Goal: Task Accomplishment & Management: Manage account settings

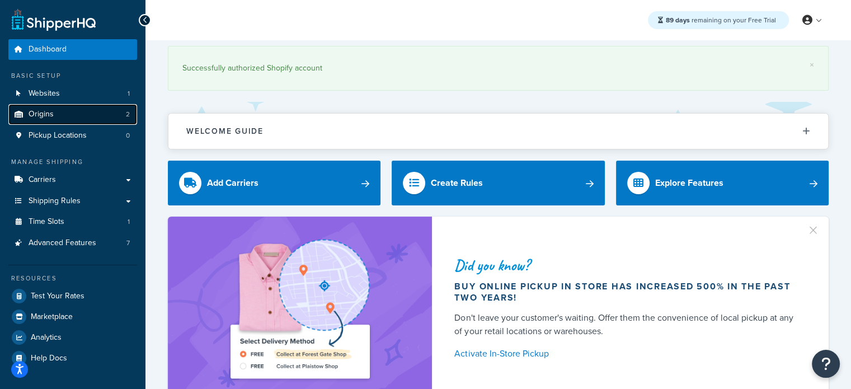
click at [54, 111] on link "Origins 2" at bounding box center [72, 114] width 129 height 21
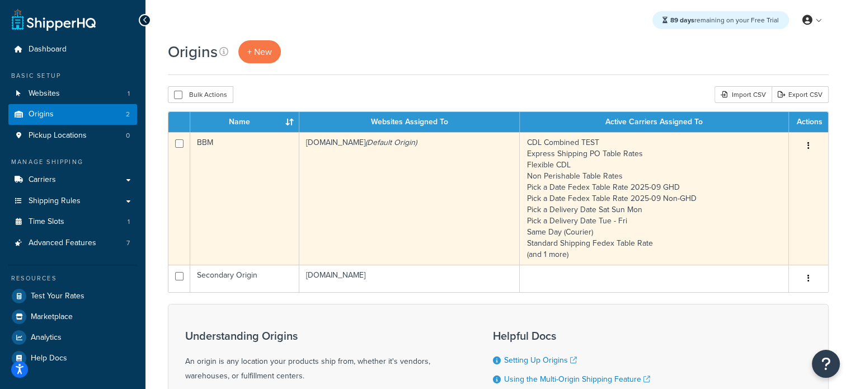
click at [227, 166] on td "BBM" at bounding box center [244, 198] width 109 height 133
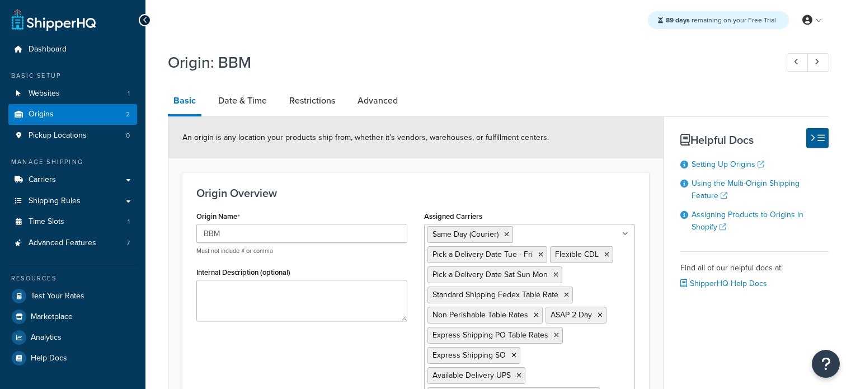
select select "30"
click at [222, 102] on link "Date & Time" at bounding box center [243, 100] width 60 height 27
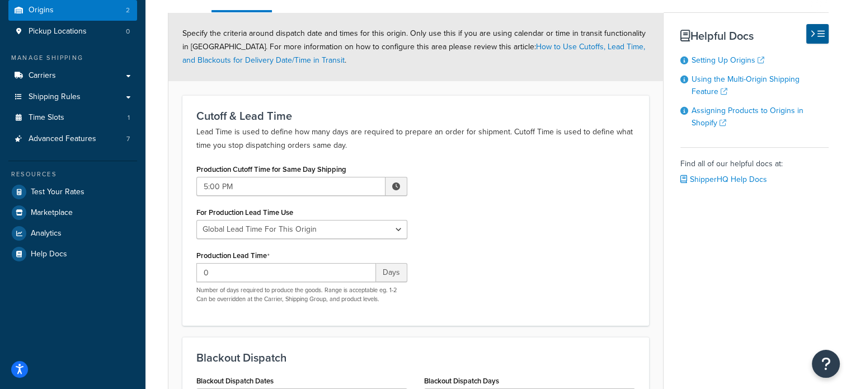
scroll to position [112, 0]
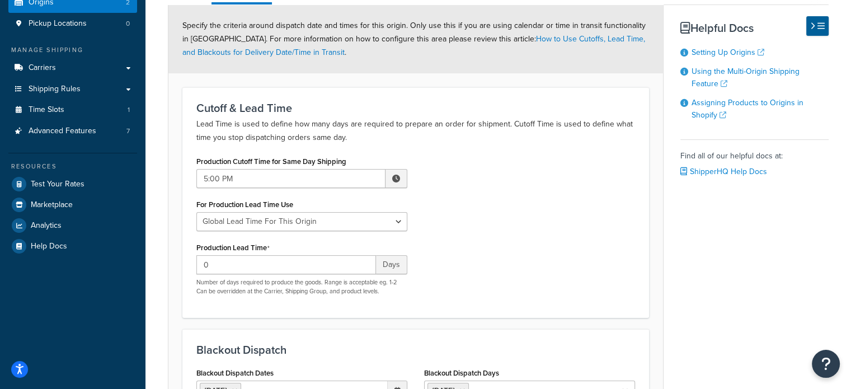
click at [637, 320] on form "Specify the criteria around dispatch date and times for this origin. Only use t…" at bounding box center [415, 303] width 495 height 596
